Goal: Information Seeking & Learning: Learn about a topic

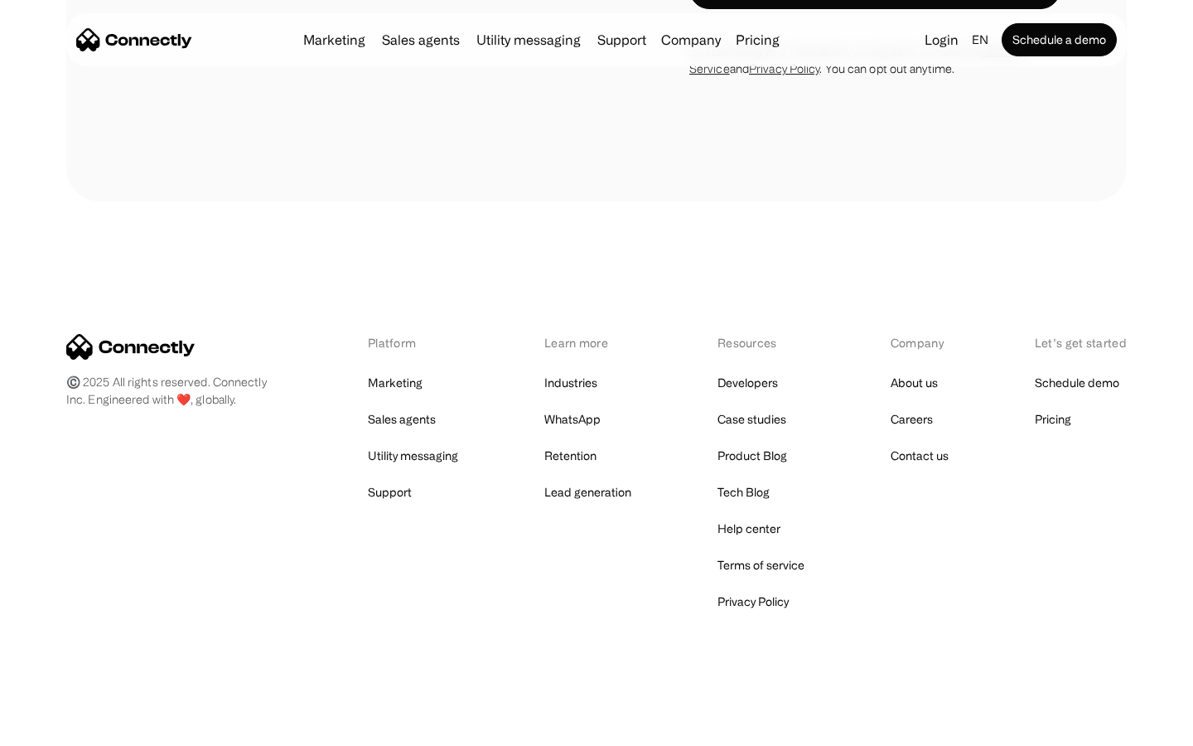
scroll to position [669, 0]
